Goal: Learn about a topic: Learn about a topic

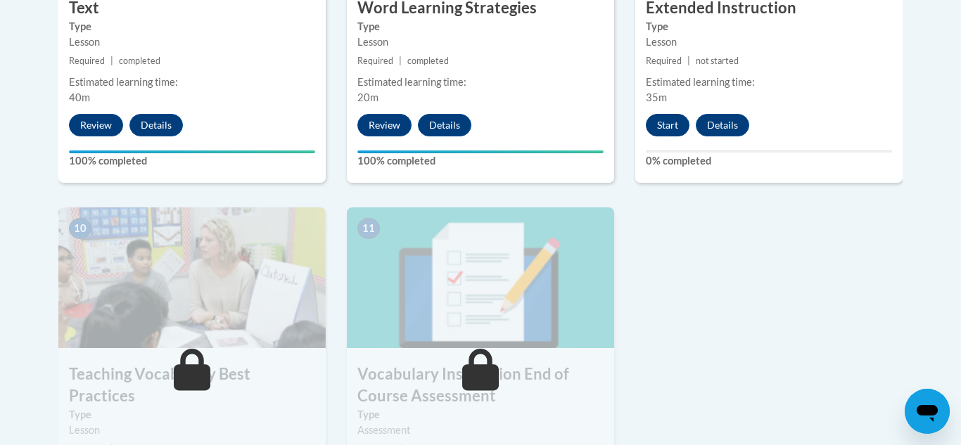
scroll to position [1432, 0]
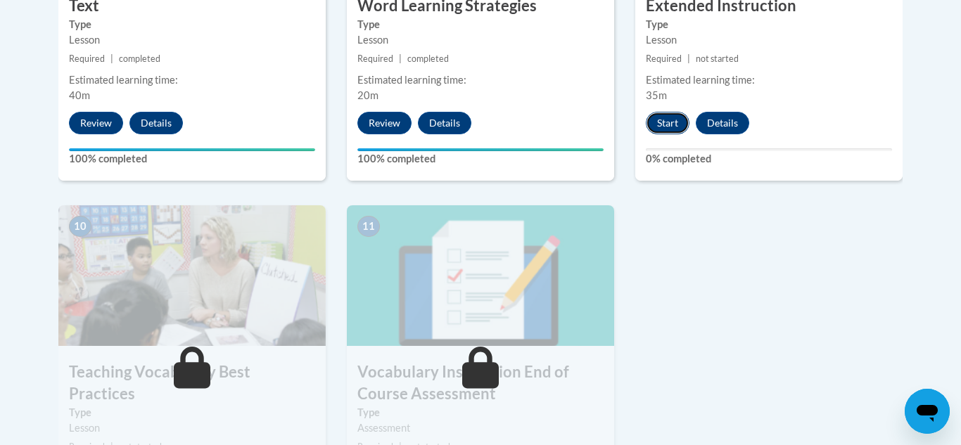
click at [661, 120] on button "Start" at bounding box center [668, 123] width 44 height 23
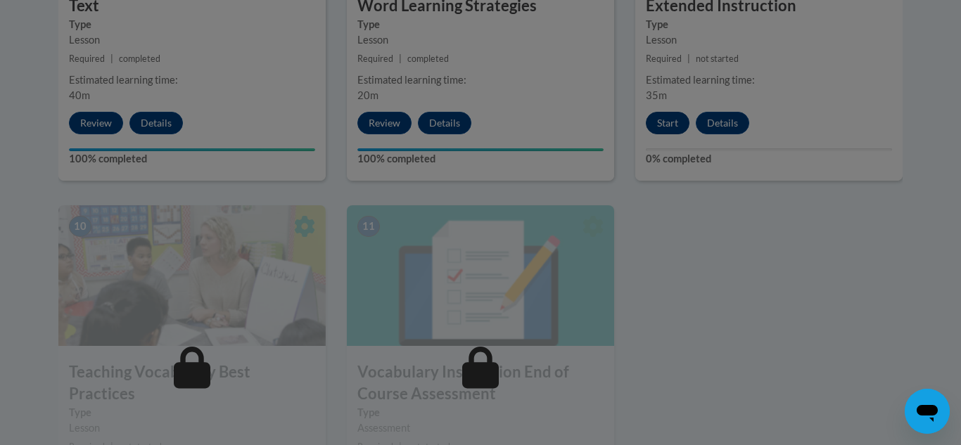
scroll to position [1436, 0]
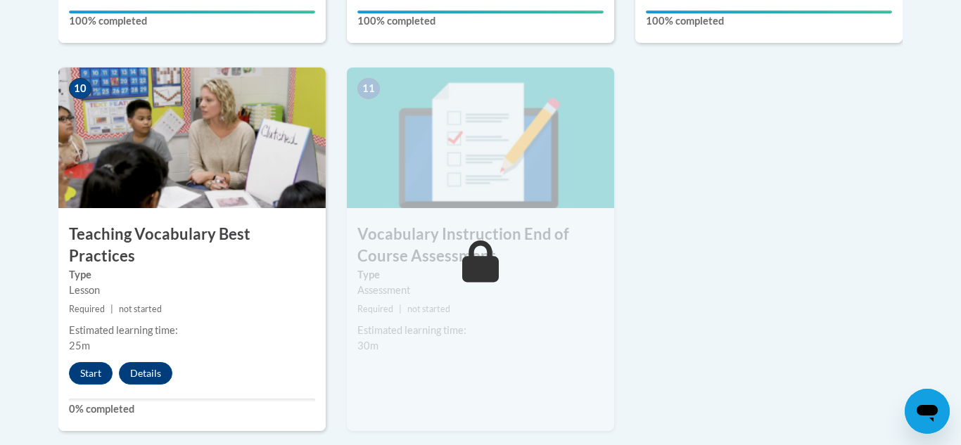
scroll to position [1570, 0]
click at [82, 362] on button "Start" at bounding box center [91, 373] width 44 height 23
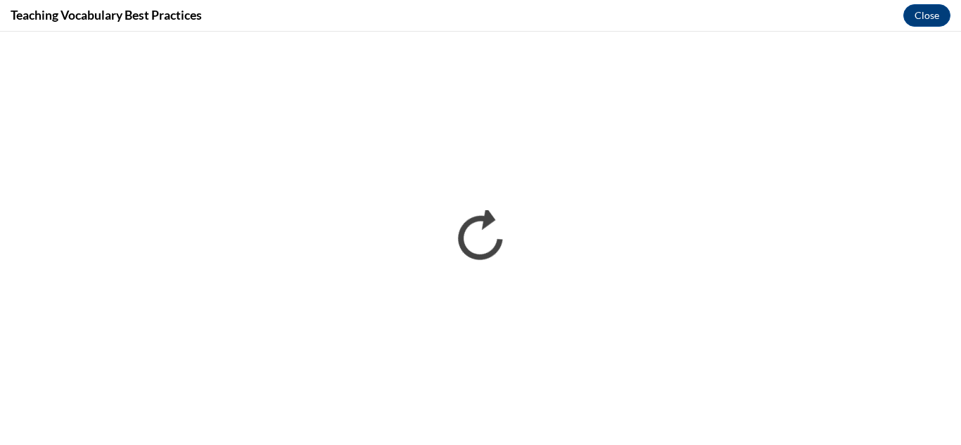
scroll to position [0, 0]
